Goal: Task Accomplishment & Management: Manage account settings

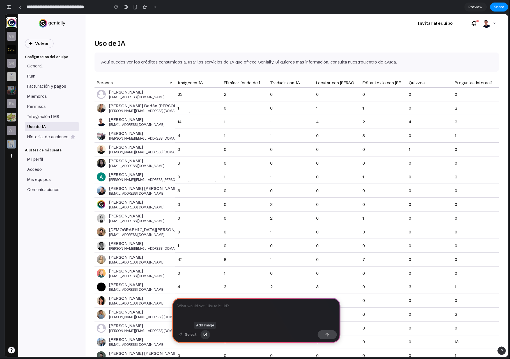
click at [205, 336] on div "button" at bounding box center [206, 334] width 4 height 3
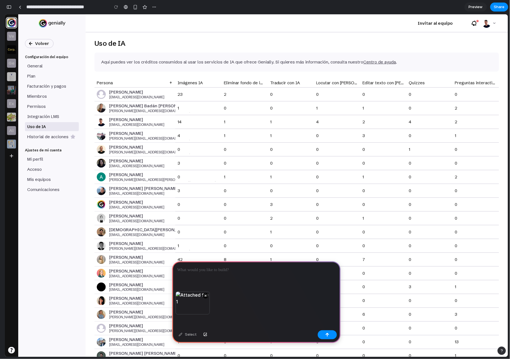
click at [208, 266] on p at bounding box center [256, 269] width 158 height 7
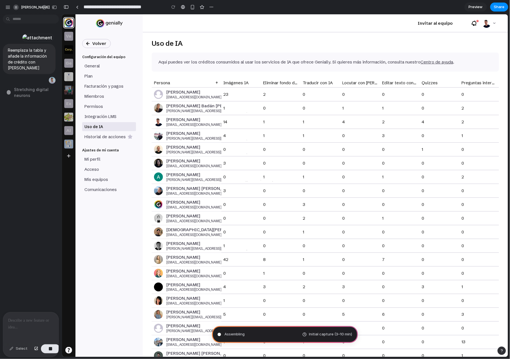
type input "**********"
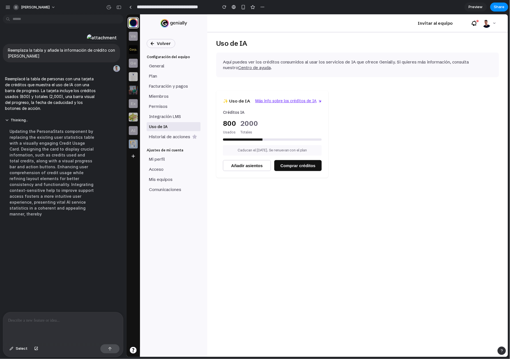
click at [53, 322] on p at bounding box center [63, 320] width 110 height 7
click at [261, 225] on div "Uso de IA Aquí puedes ver los créditos consumidos al usar los servicios de IA q…" at bounding box center [357, 194] width 301 height 325
click at [58, 321] on p at bounding box center [62, 320] width 108 height 7
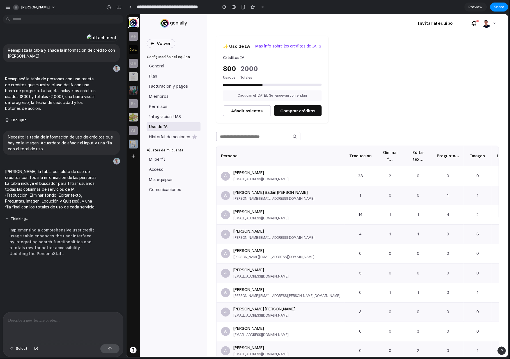
scroll to position [71, 0]
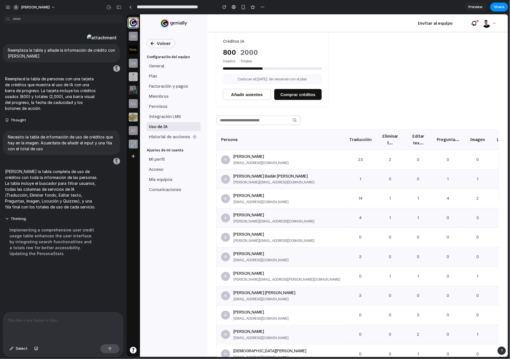
click at [49, 317] on p at bounding box center [62, 320] width 108 height 7
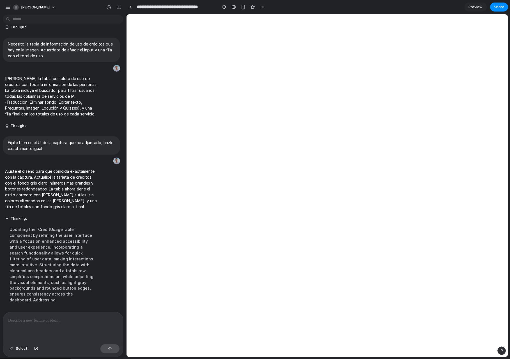
scroll to position [0, 0]
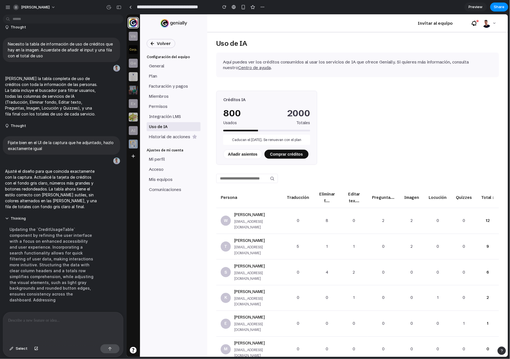
click at [356, 170] on div "Créditos IA 800 Usados 2000 Totales Caducan el 20/10/26. Se renuevan con el pla…" at bounding box center [357, 233] width 283 height 298
click at [367, 285] on td "1" at bounding box center [354, 298] width 27 height 26
click at [492, 194] on th "Total ↕" at bounding box center [488, 197] width 22 height 20
click at [95, 318] on p at bounding box center [62, 320] width 108 height 7
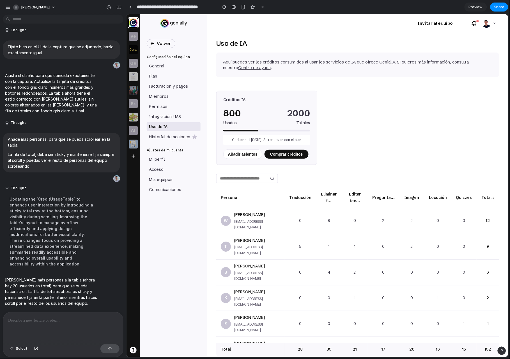
click at [378, 133] on div "Créditos IA 800 Usados 2000 Totales Caducan el 20/10/26. Se renuevan con el pla…" at bounding box center [357, 223] width 283 height 279
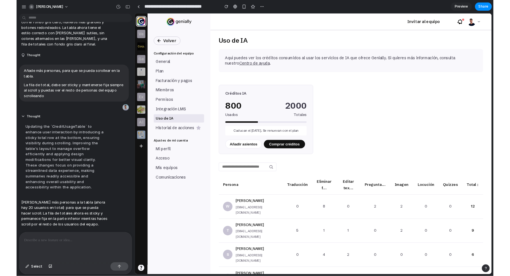
scroll to position [269, 0]
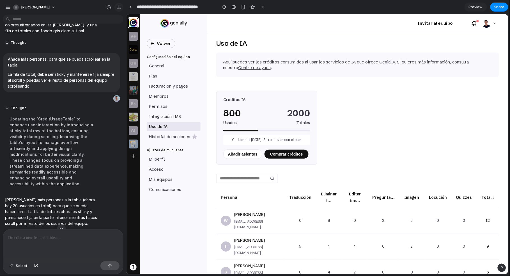
click at [118, 8] on div "button" at bounding box center [119, 7] width 5 height 4
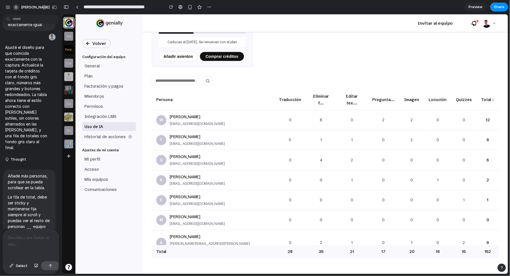
scroll to position [0, 0]
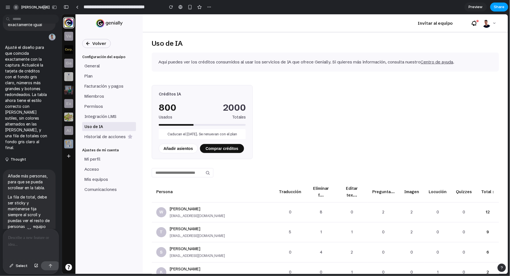
click at [497, 7] on span "Share" at bounding box center [499, 7] width 11 height 6
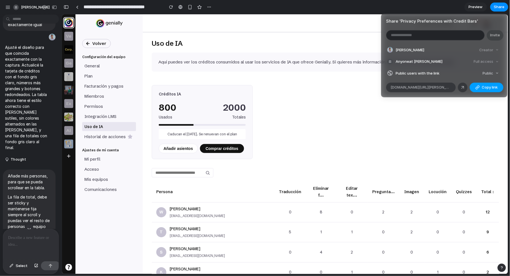
click at [486, 87] on span "Copy link" at bounding box center [490, 88] width 16 height 6
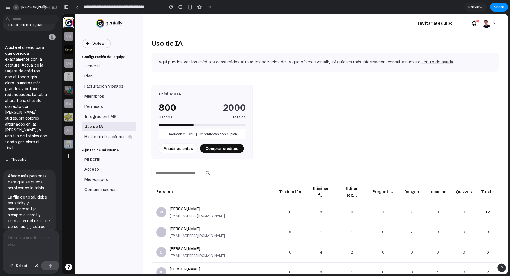
click at [140, 8] on input "**********" at bounding box center [123, 7] width 80 height 10
type input "**********"
click at [343, 69] on div "Aquí puedes ver los créditos consumidos al usar los servicios de IA que ofrece …" at bounding box center [326, 61] width 348 height 19
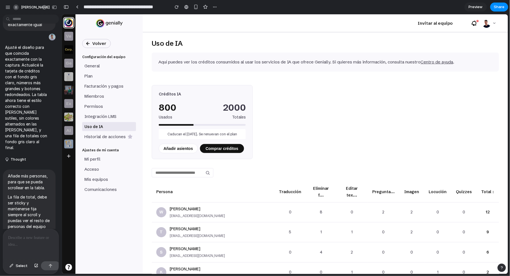
scroll to position [682, 0]
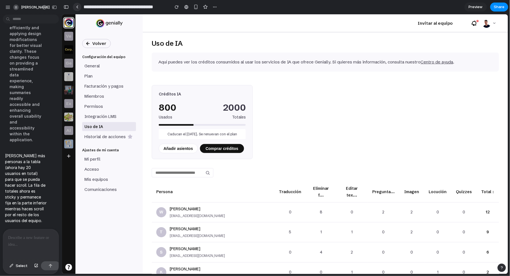
click at [77, 7] on div at bounding box center [77, 6] width 3 height 3
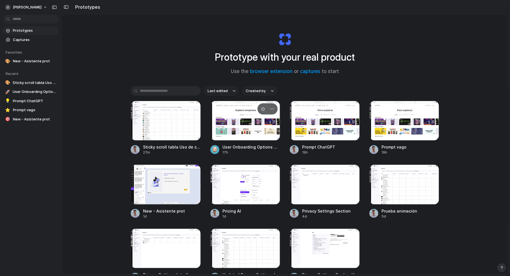
click at [234, 121] on div at bounding box center [246, 121] width 70 height 40
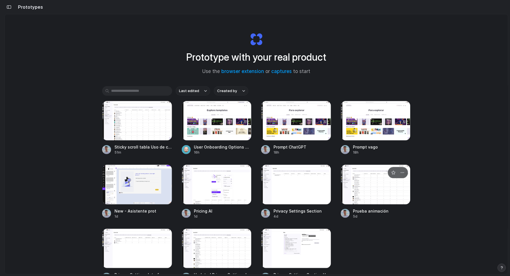
click at [377, 188] on div at bounding box center [376, 185] width 70 height 40
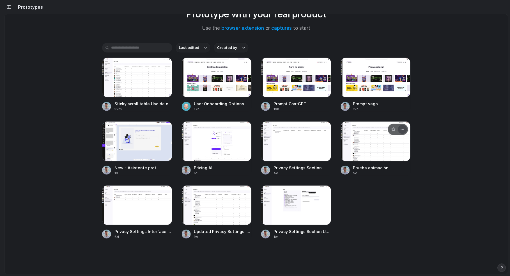
click at [403, 131] on div "button" at bounding box center [403, 129] width 4 height 4
click at [383, 170] on span "Delete" at bounding box center [381, 169] width 12 height 6
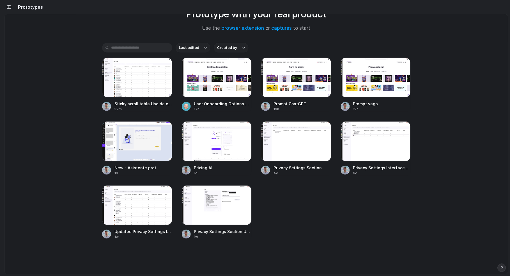
scroll to position [0, 0]
